Goal: Task Accomplishment & Management: Use online tool/utility

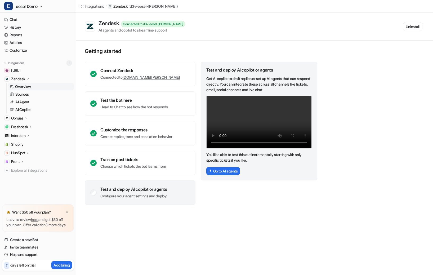
click at [72, 62] on button at bounding box center [68, 62] width 5 height 5
click at [71, 62] on img at bounding box center [69, 63] width 4 height 4
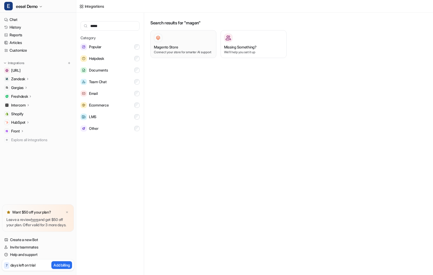
type input "*****"
click at [168, 44] on h3 "Magento Store" at bounding box center [166, 47] width 24 height 6
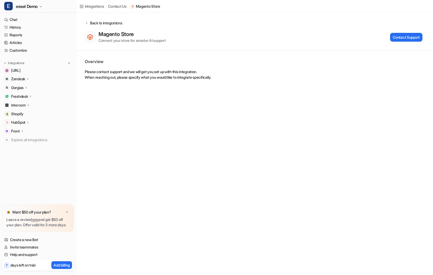
click at [122, 25] on div "Back to integrations" at bounding box center [105, 23] width 34 height 6
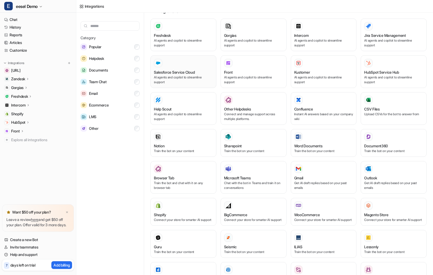
scroll to position [108, 0]
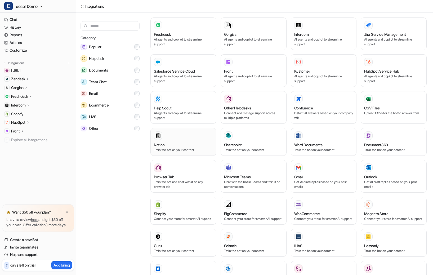
click at [196, 142] on div "Notion" at bounding box center [183, 145] width 59 height 6
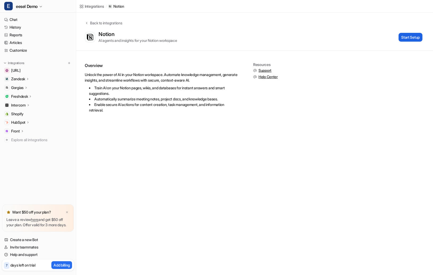
click at [409, 38] on button "Start Setup" at bounding box center [411, 37] width 24 height 9
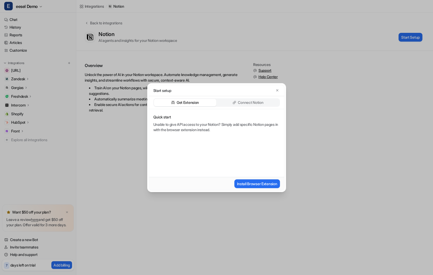
click at [258, 103] on p "Connect Notion" at bounding box center [250, 102] width 25 height 5
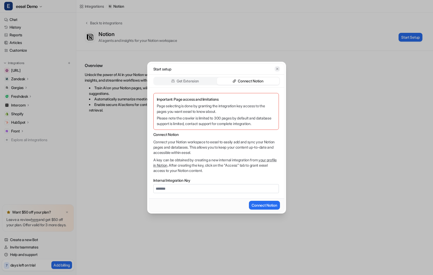
click at [279, 70] on button "button" at bounding box center [277, 68] width 5 height 5
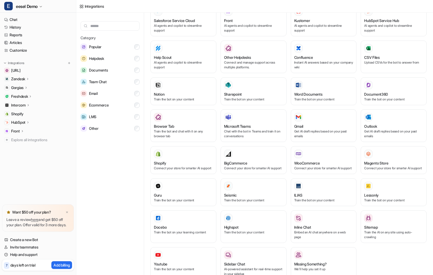
scroll to position [160, 0]
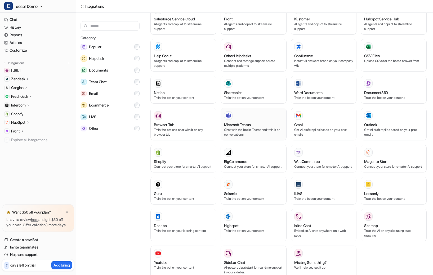
click at [257, 122] on div "Microsoft Teams" at bounding box center [253, 125] width 59 height 6
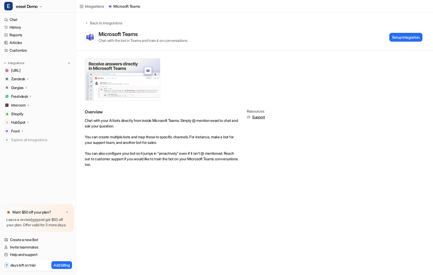
click at [147, 95] on img at bounding box center [122, 80] width 75 height 42
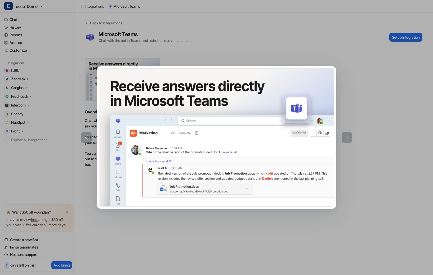
click at [200, 54] on div at bounding box center [216, 137] width 433 height 275
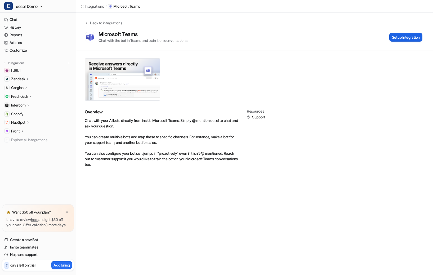
click at [419, 36] on button "Setup Integration" at bounding box center [405, 37] width 33 height 9
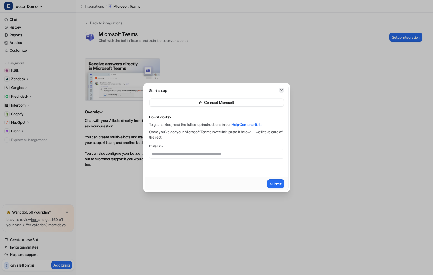
click at [281, 88] on button "button" at bounding box center [281, 90] width 5 height 5
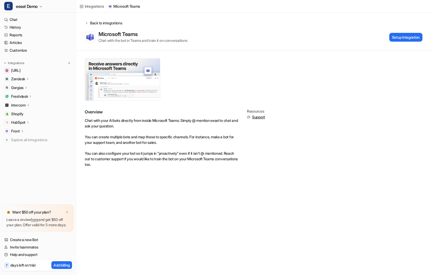
click at [99, 24] on div "Back to integrations" at bounding box center [105, 23] width 34 height 6
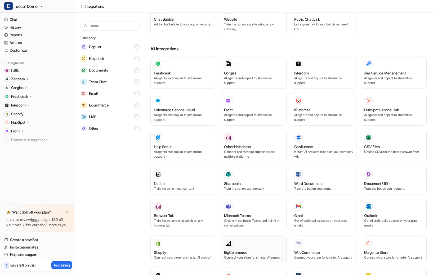
scroll to position [25, 0]
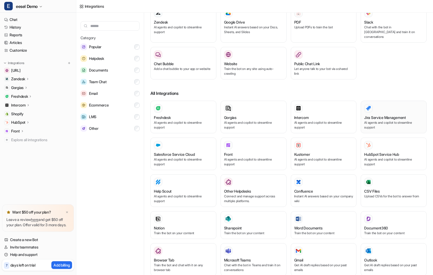
click at [369, 115] on h3 "Jira Service Management" at bounding box center [385, 118] width 42 height 6
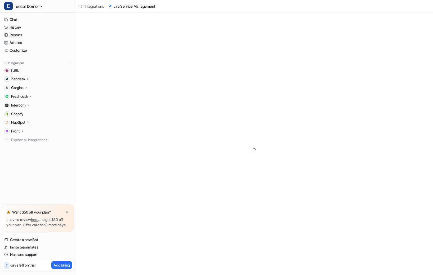
click at [406, 34] on div at bounding box center [254, 150] width 357 height 275
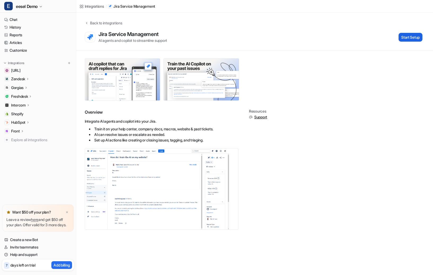
click at [406, 35] on button "Start Setup" at bounding box center [411, 37] width 24 height 9
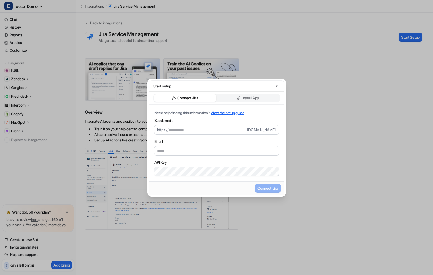
click at [224, 112] on link "View the setup guide" at bounding box center [228, 112] width 34 height 5
